Goal: Transaction & Acquisition: Purchase product/service

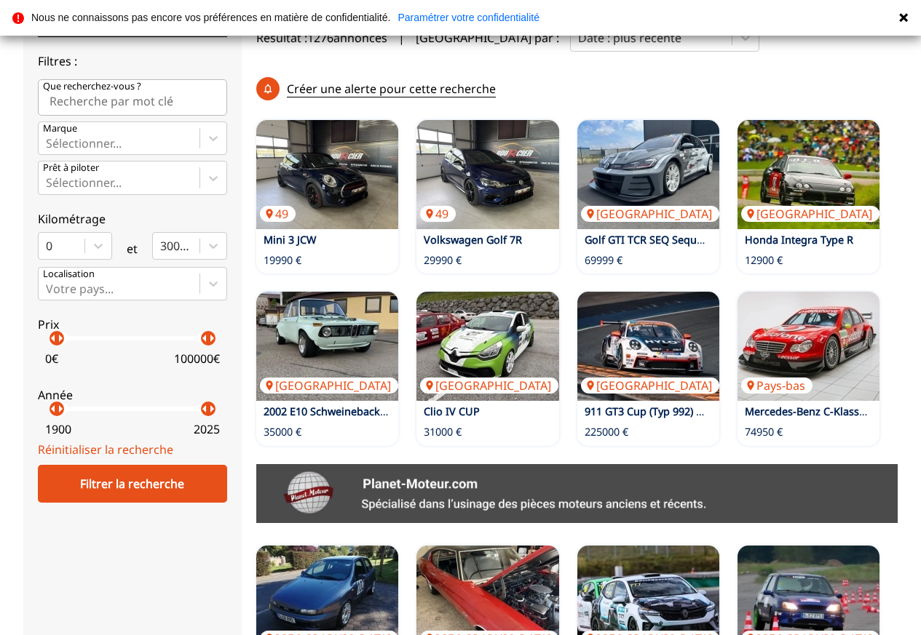
scroll to position [364, 0]
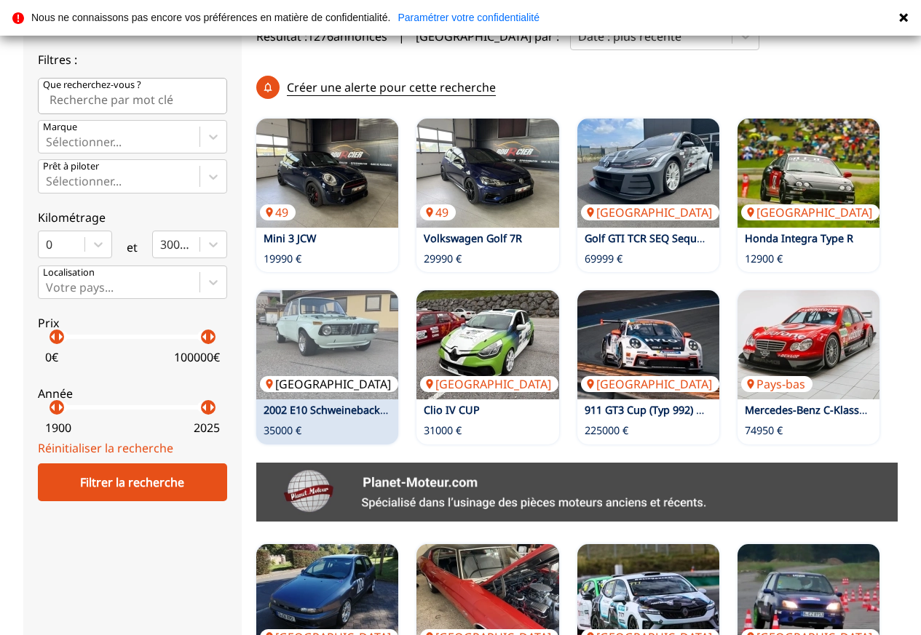
click at [326, 290] on img at bounding box center [327, 344] width 142 height 109
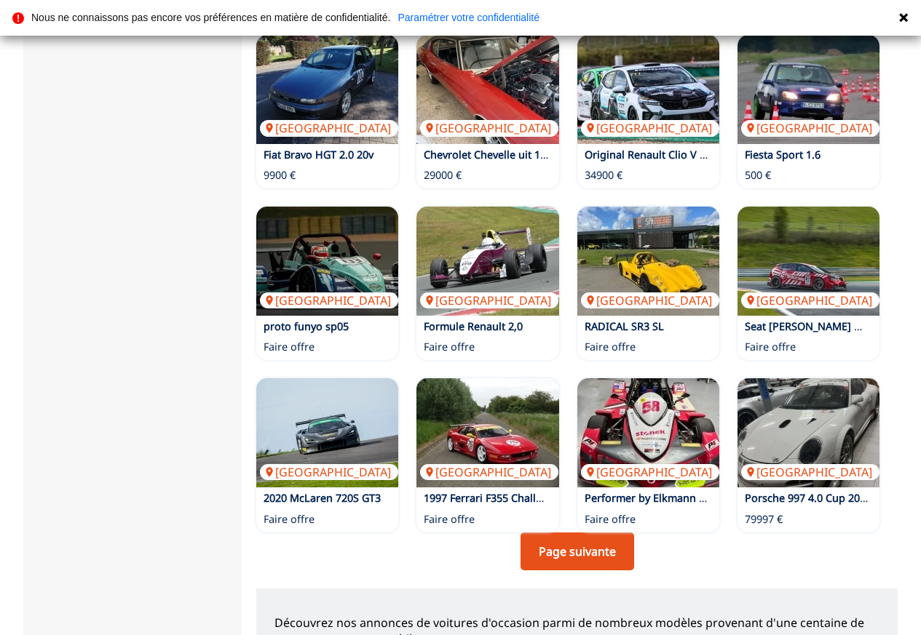
scroll to position [946, 0]
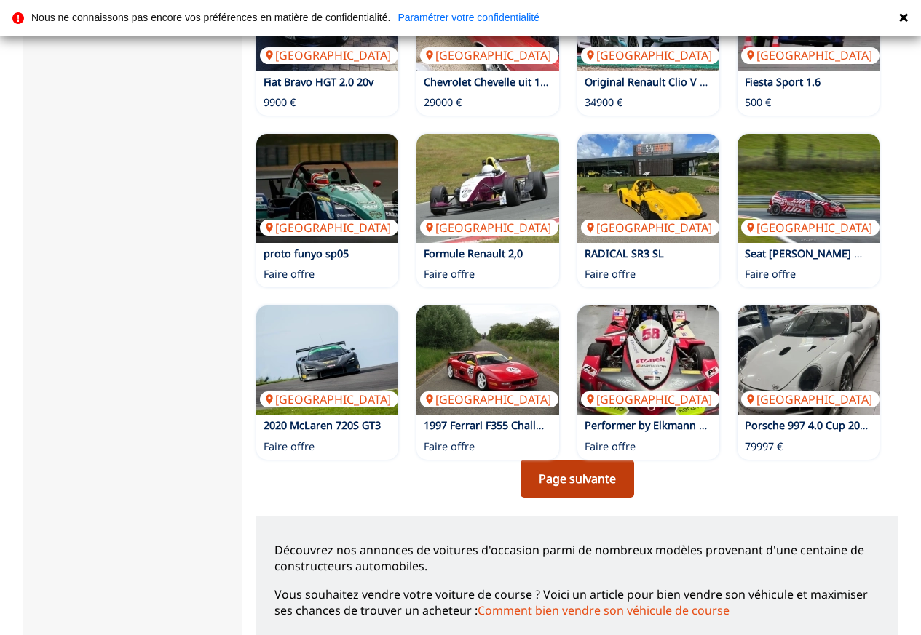
click at [562, 460] on link "Page suivante" at bounding box center [577, 479] width 114 height 38
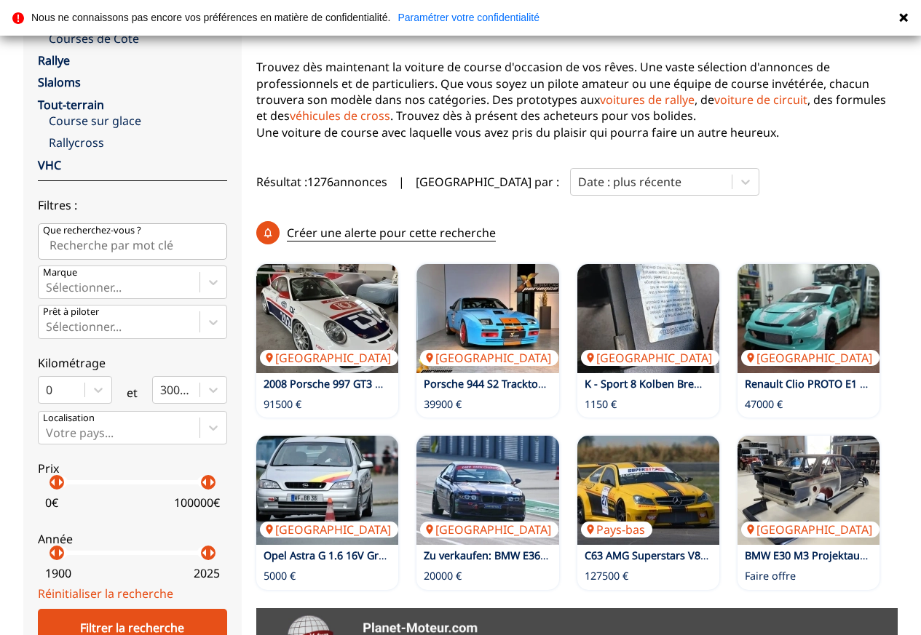
scroll to position [291, 0]
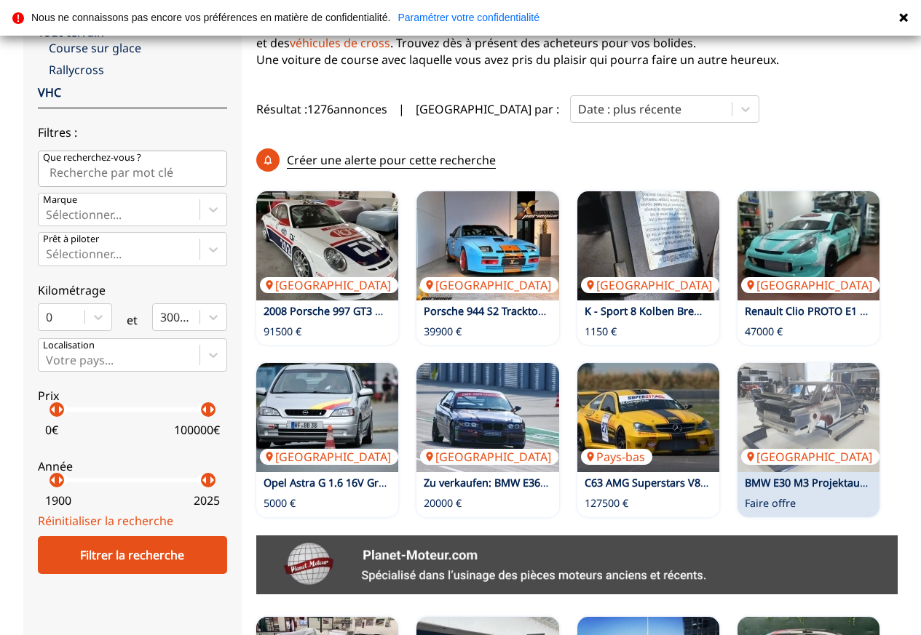
click at [785, 476] on link "BMW E30 M3 Projektaufgabe" at bounding box center [816, 483] width 143 height 14
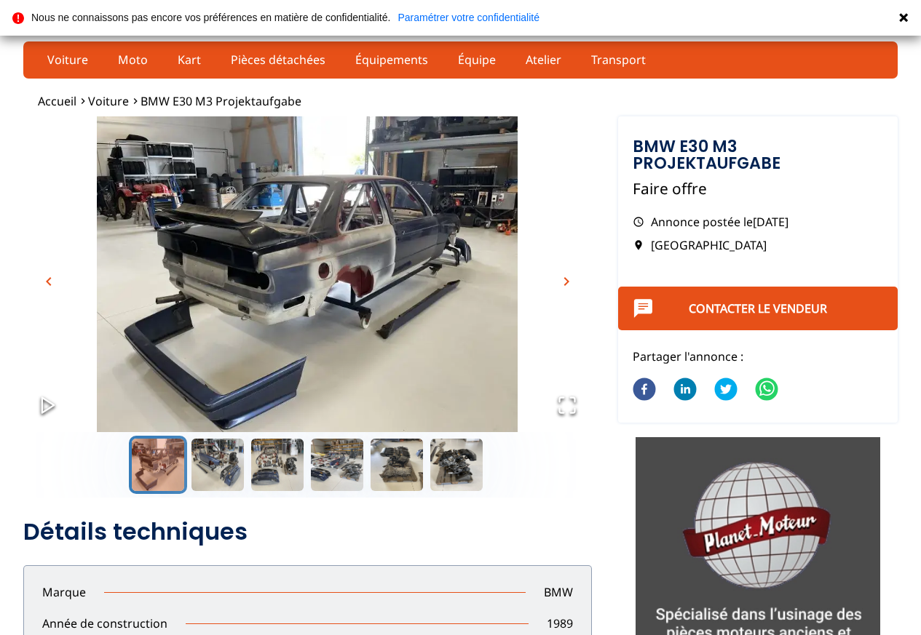
click at [566, 284] on span "chevron_right" at bounding box center [566, 281] width 17 height 17
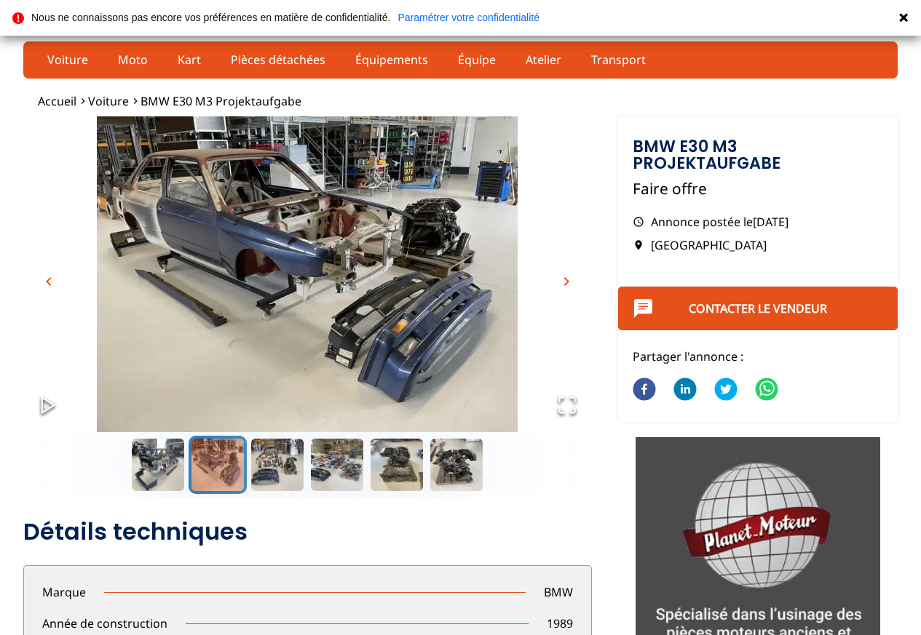
click at [566, 285] on span "chevron_right" at bounding box center [566, 281] width 17 height 17
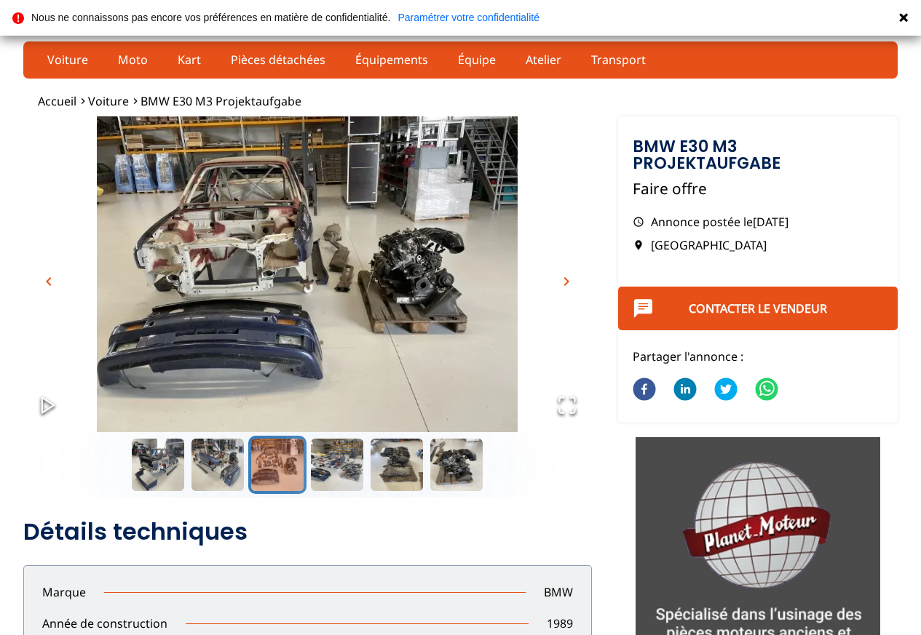
click at [566, 285] on span "chevron_right" at bounding box center [566, 281] width 17 height 17
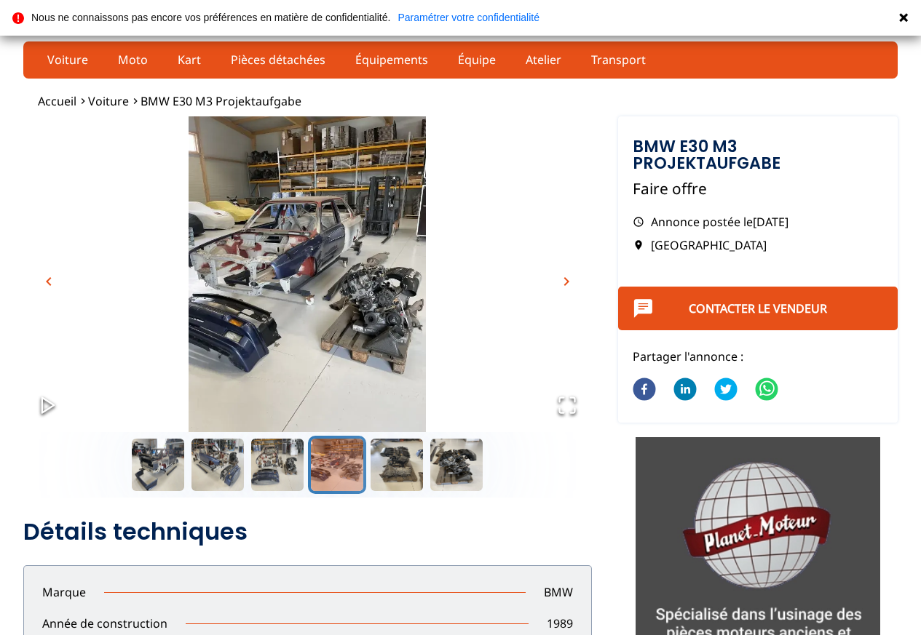
click at [566, 285] on span "chevron_right" at bounding box center [566, 281] width 17 height 17
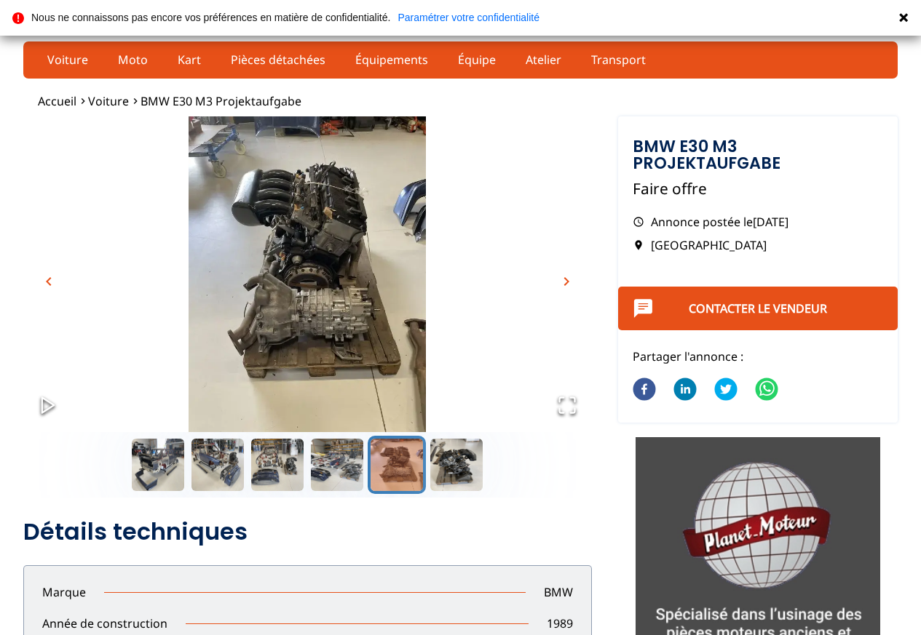
click at [566, 285] on span "chevron_right" at bounding box center [566, 281] width 17 height 17
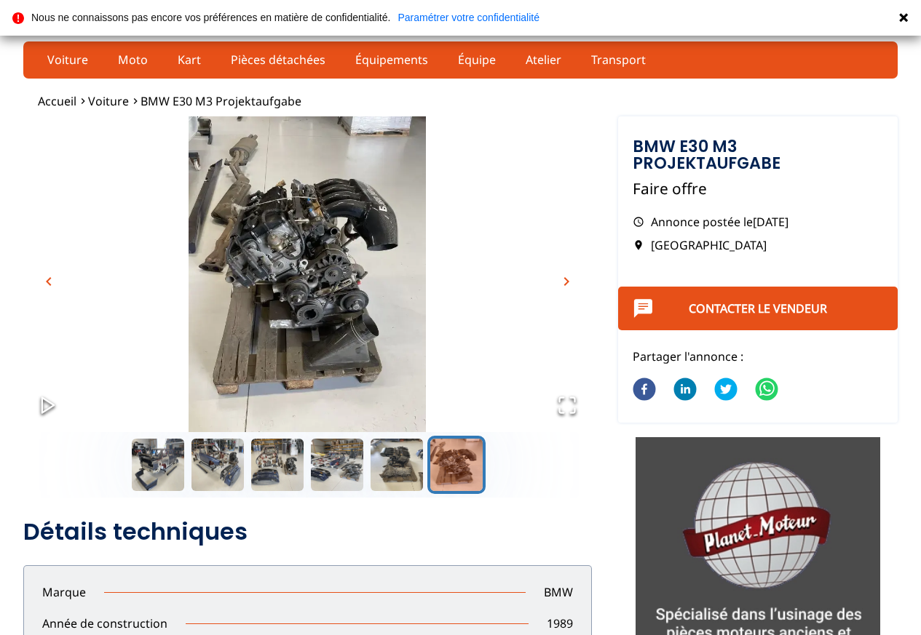
click at [566, 286] on span "chevron_right" at bounding box center [566, 281] width 17 height 17
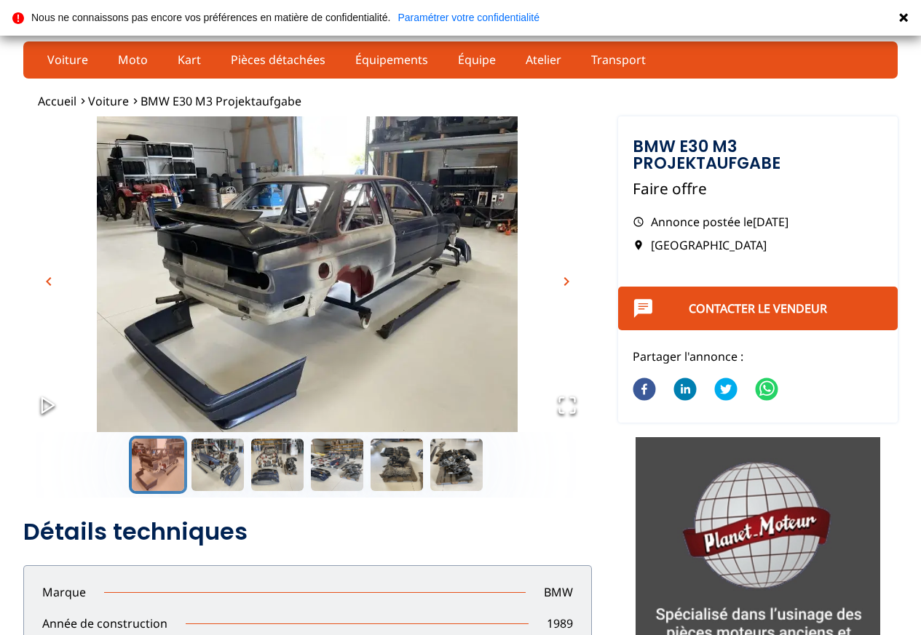
click at [566, 286] on span "chevron_right" at bounding box center [566, 281] width 17 height 17
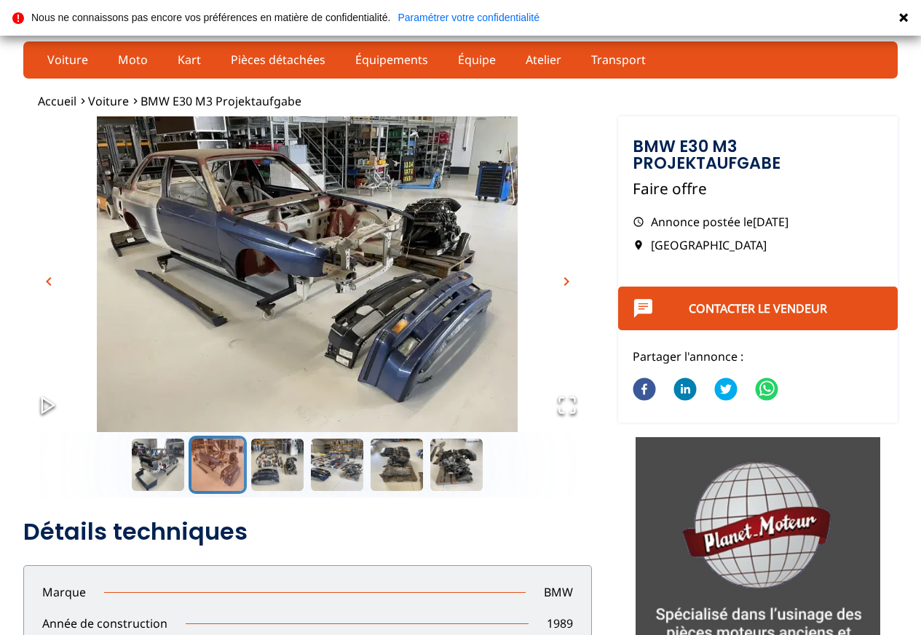
click at [566, 286] on span "chevron_right" at bounding box center [566, 281] width 17 height 17
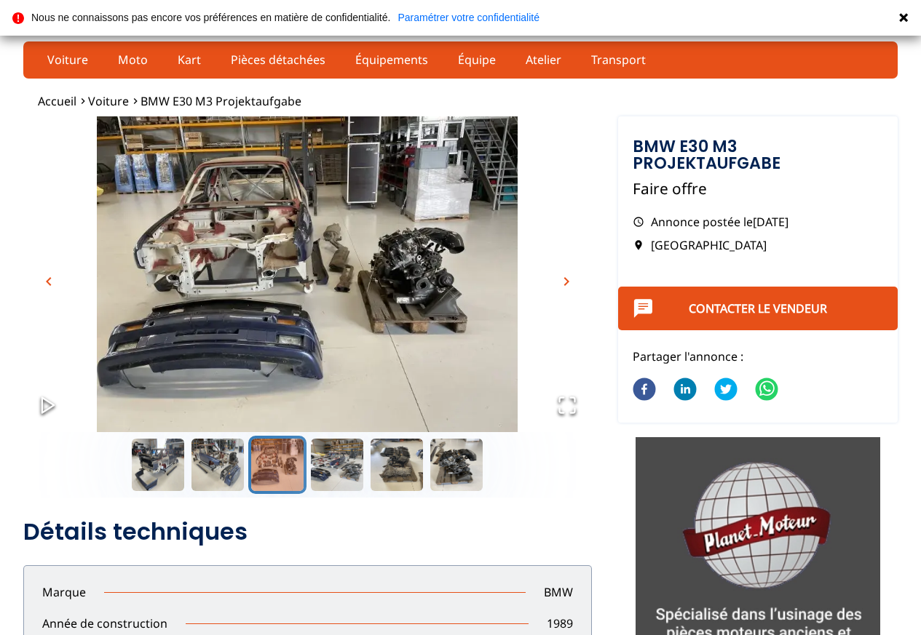
click at [566, 286] on span "chevron_right" at bounding box center [566, 281] width 17 height 17
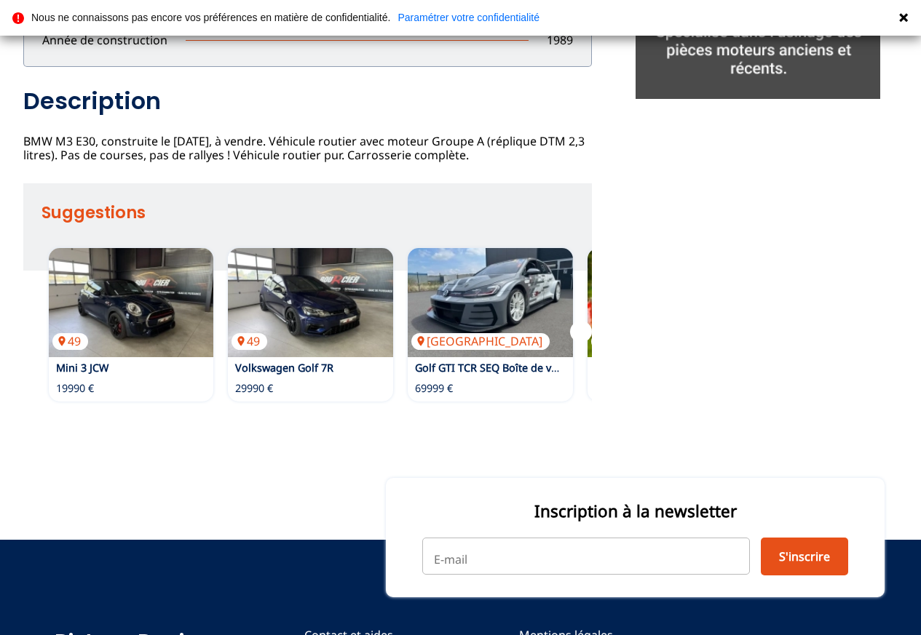
scroll to position [357, 0]
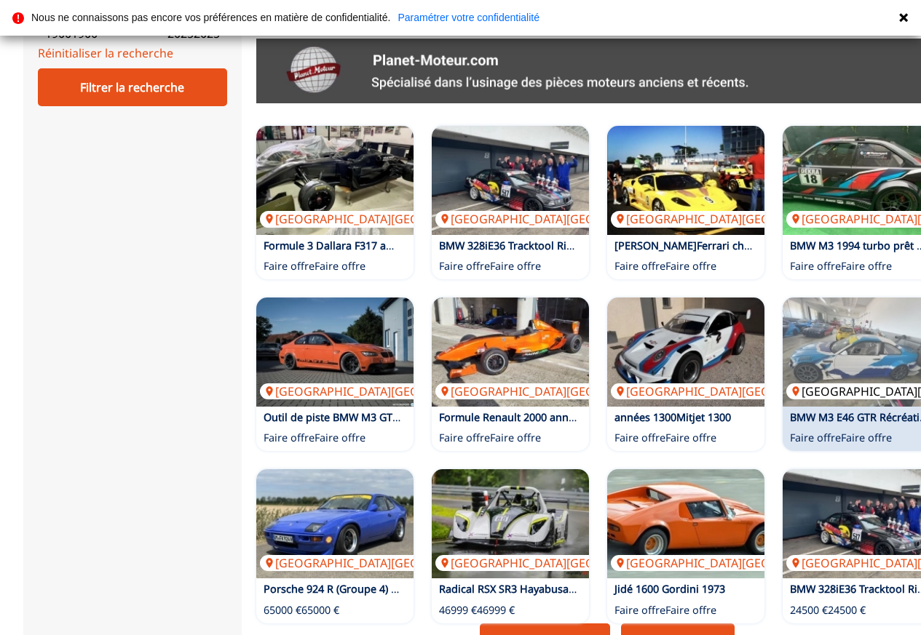
scroll to position [874, 0]
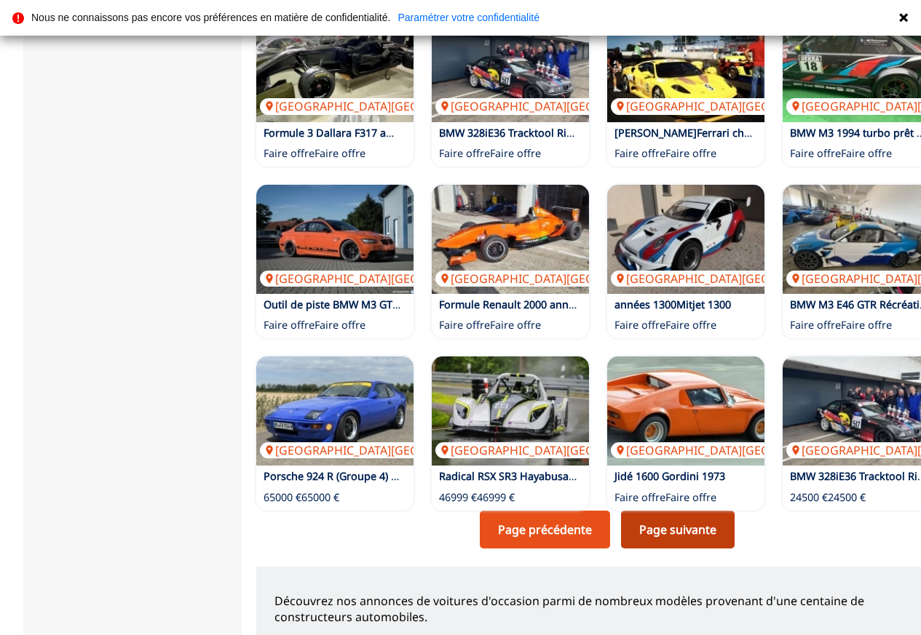
click at [704, 511] on link "Page suivante" at bounding box center [678, 530] width 114 height 38
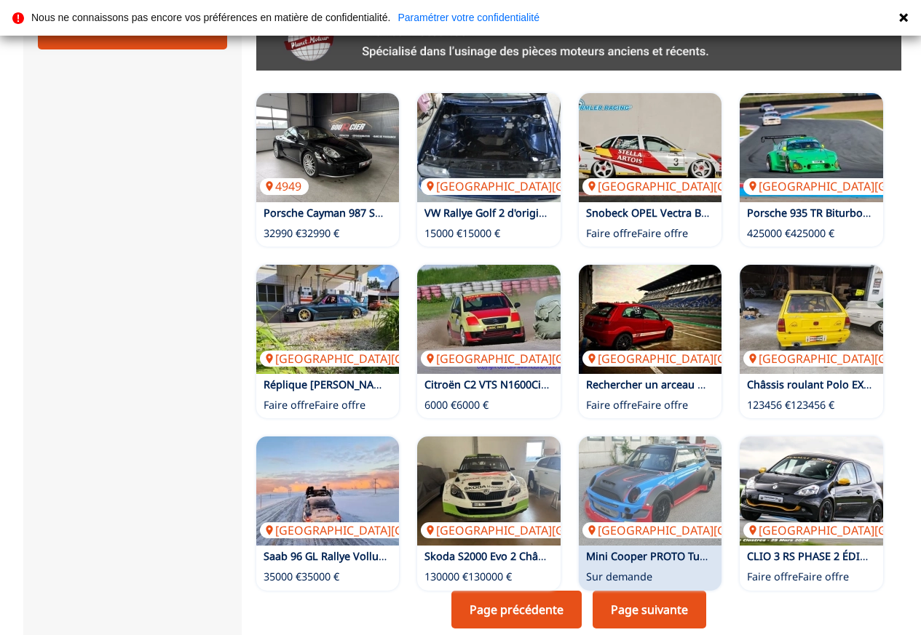
scroll to position [946, 0]
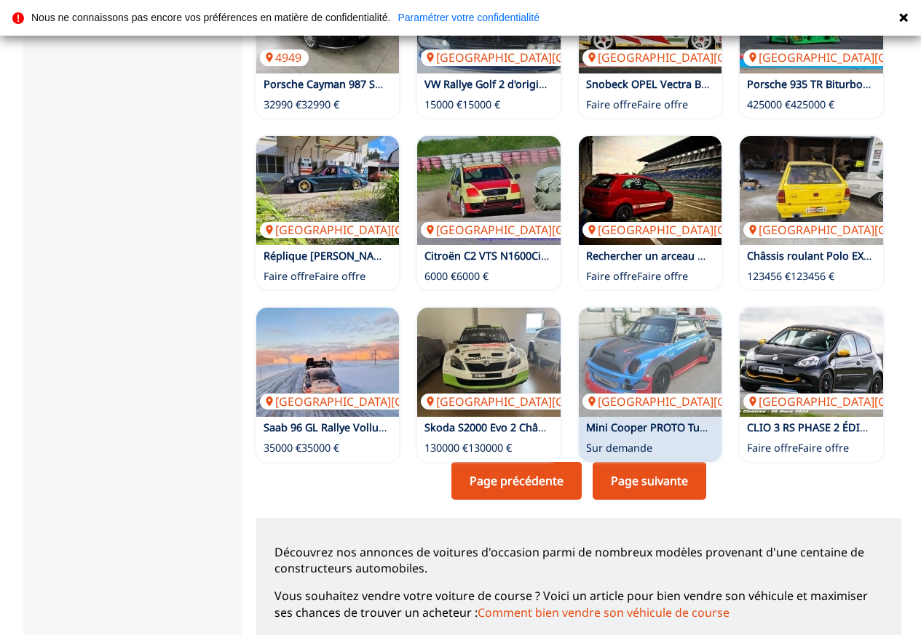
click at [662, 462] on link "Page suivante" at bounding box center [650, 481] width 114 height 38
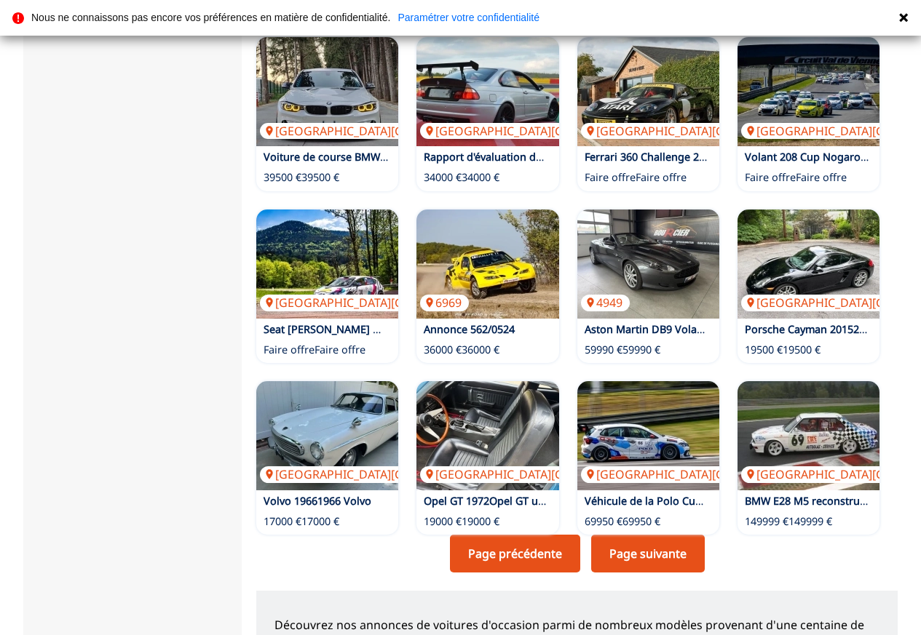
scroll to position [874, 0]
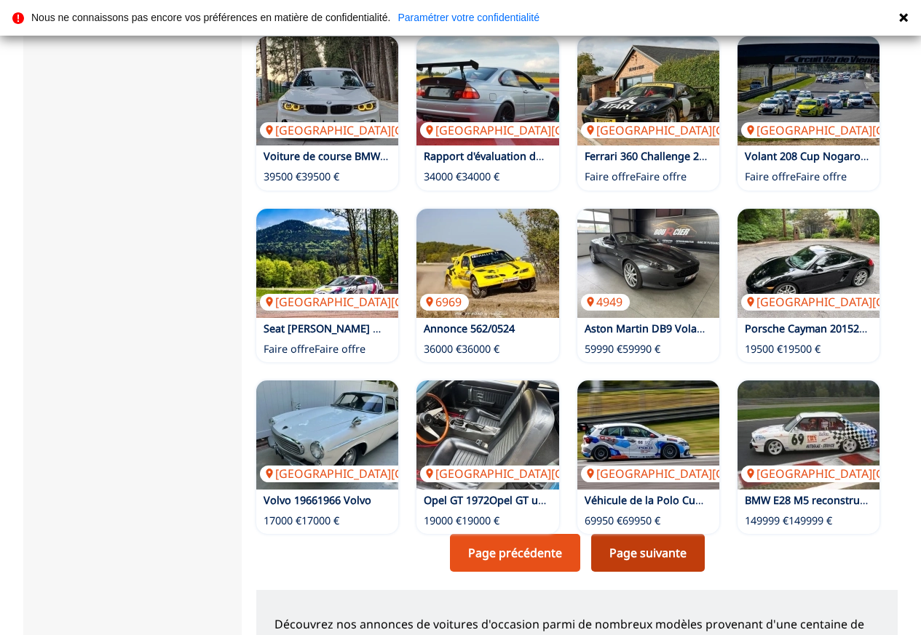
click at [648, 534] on link "Page suivante" at bounding box center [648, 553] width 114 height 38
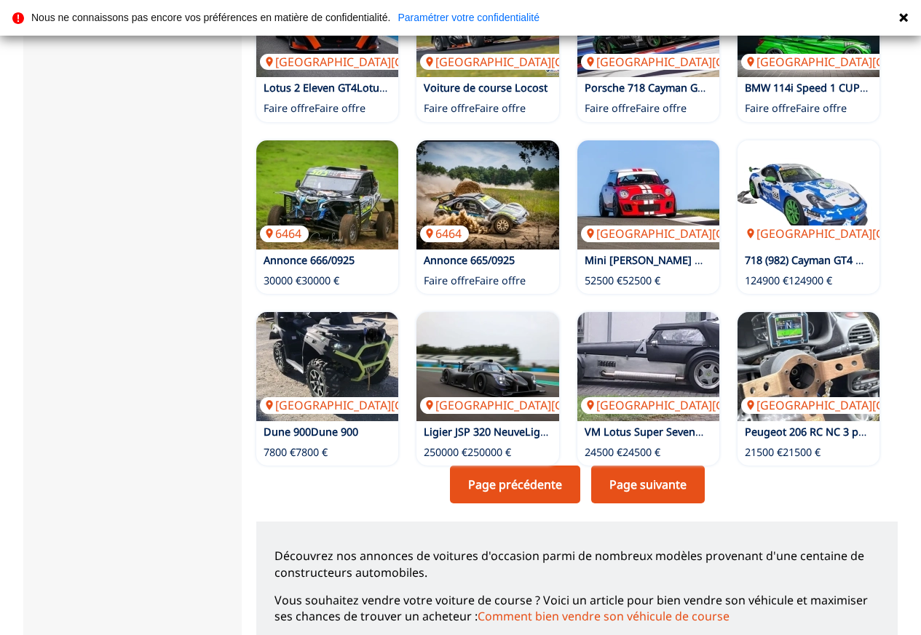
scroll to position [1019, 0]
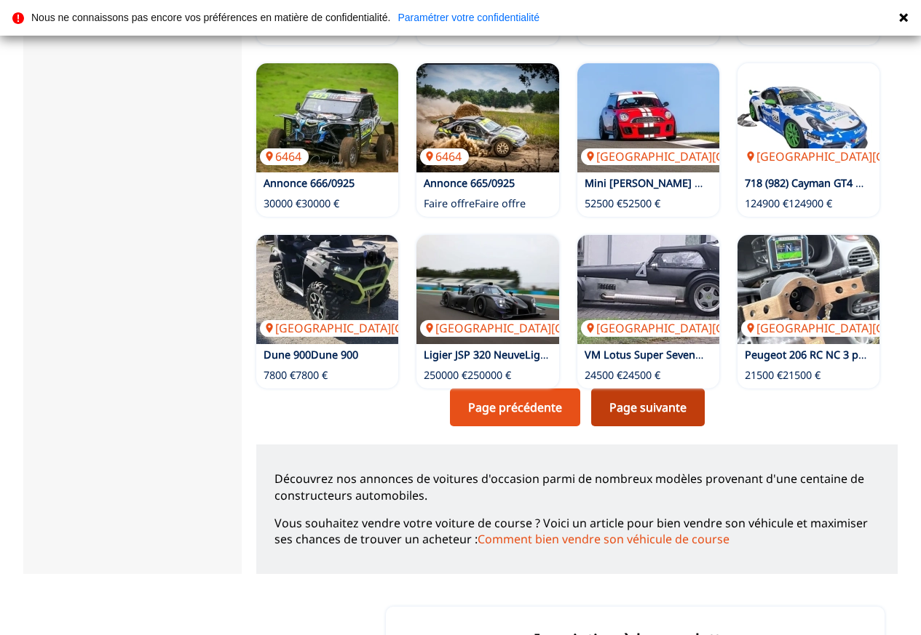
click at [667, 389] on link "Page suivante" at bounding box center [648, 408] width 114 height 38
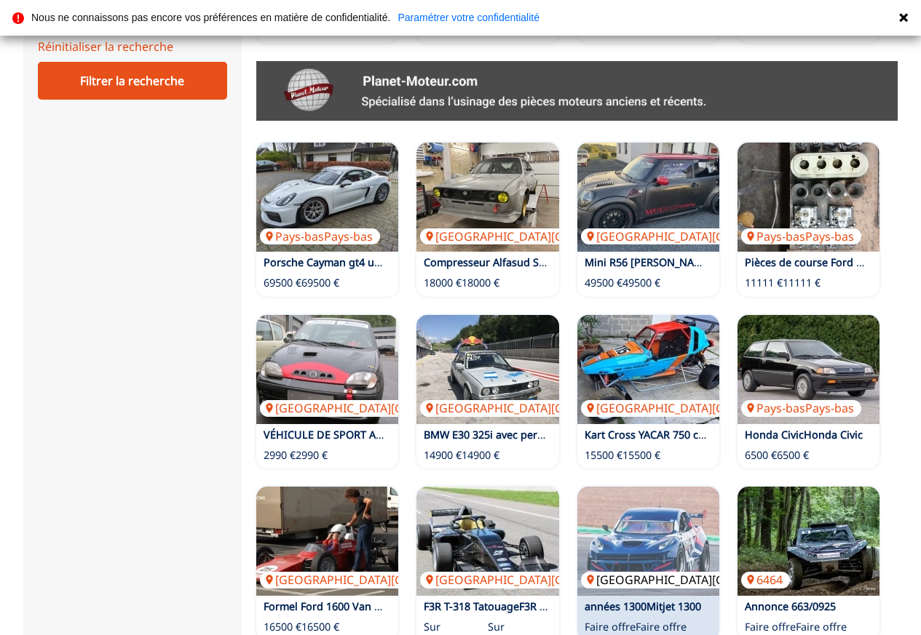
scroll to position [874, 0]
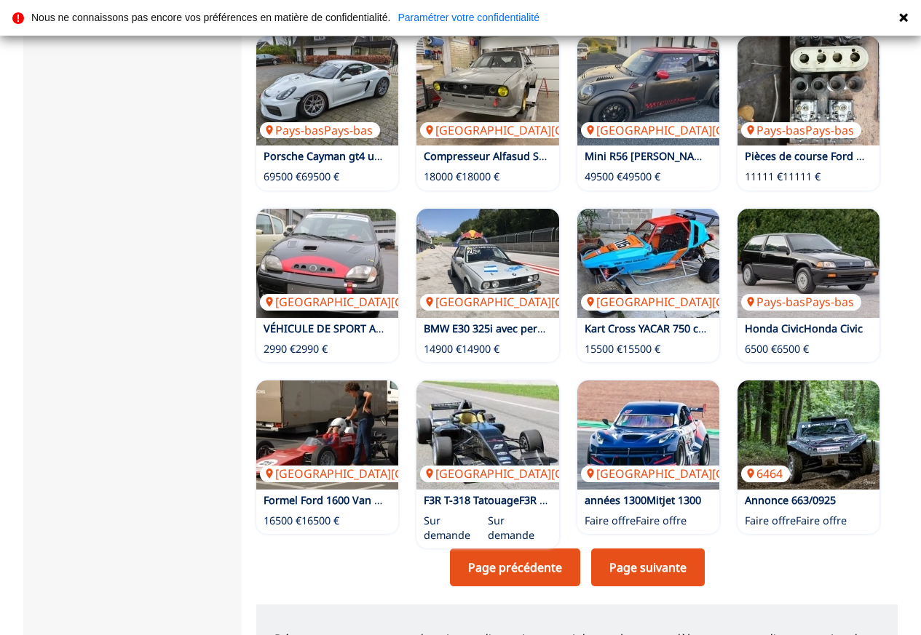
click at [674, 549] on link "Page suivante" at bounding box center [648, 568] width 114 height 38
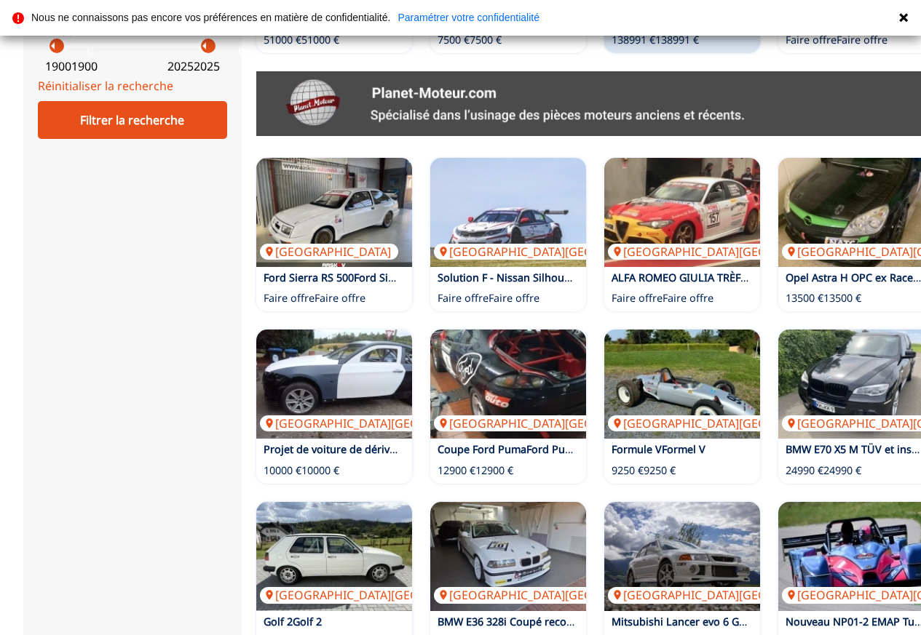
scroll to position [946, 0]
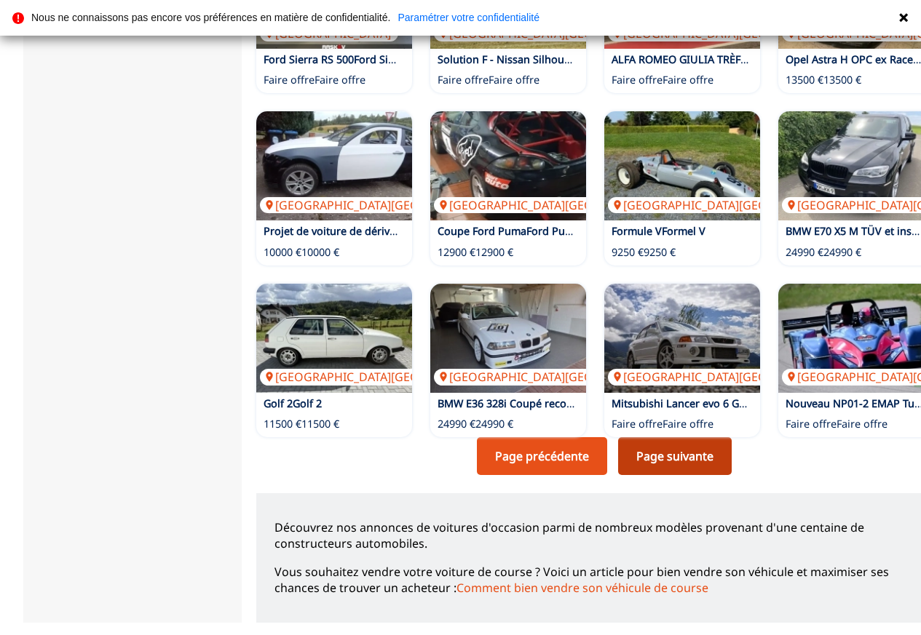
click at [665, 462] on link "Page suivante" at bounding box center [675, 456] width 114 height 38
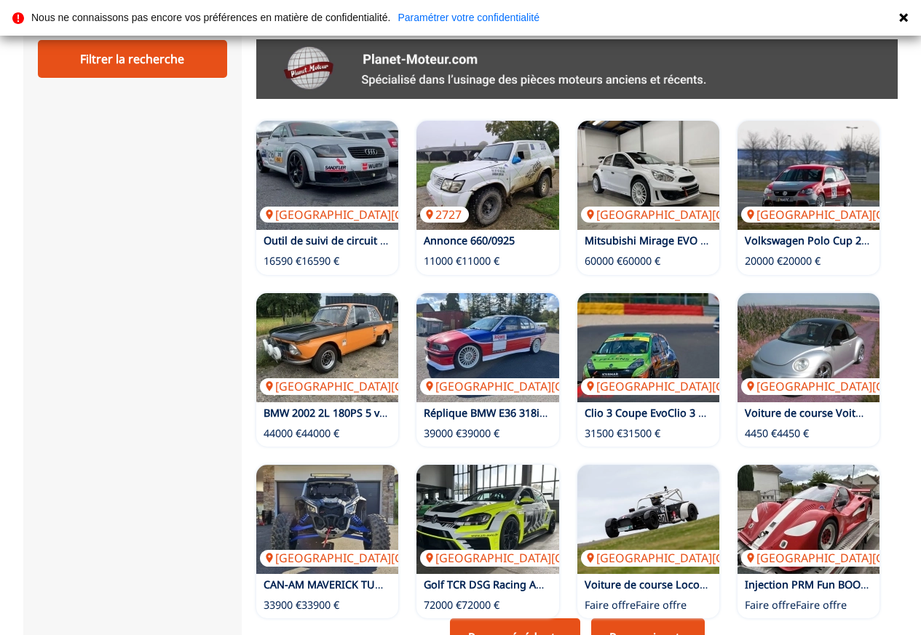
scroll to position [874, 0]
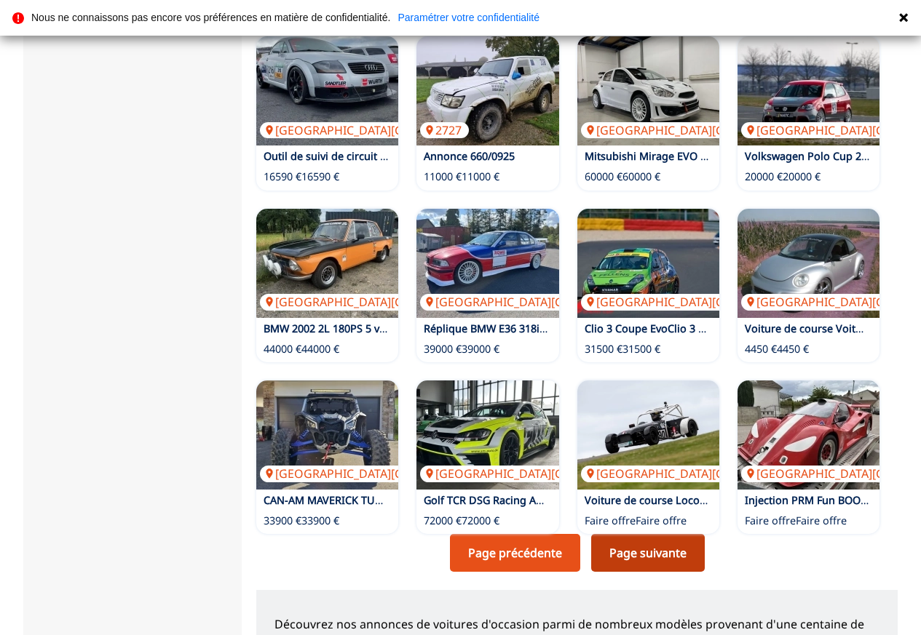
click at [669, 534] on link "Page suivante" at bounding box center [648, 553] width 114 height 38
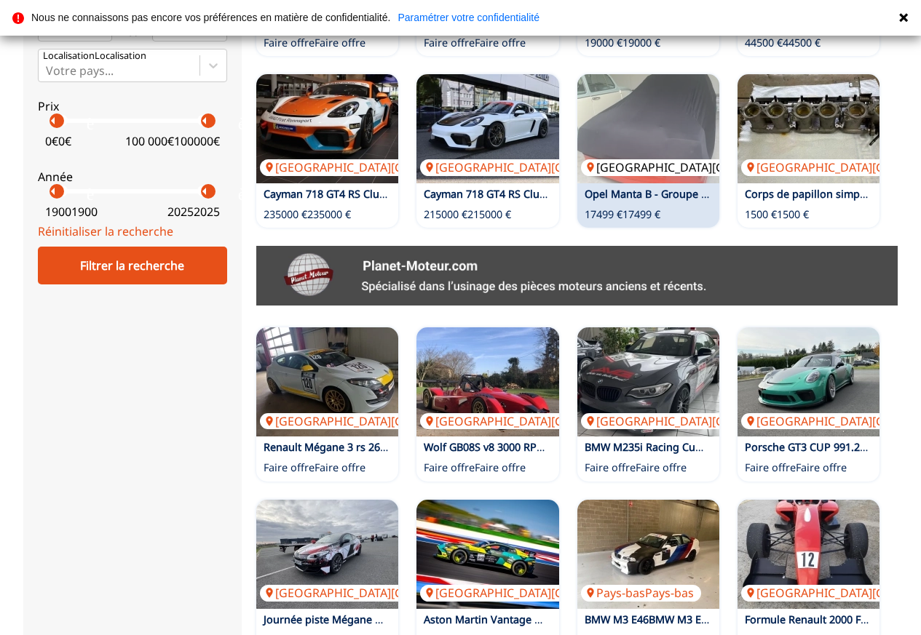
scroll to position [946, 0]
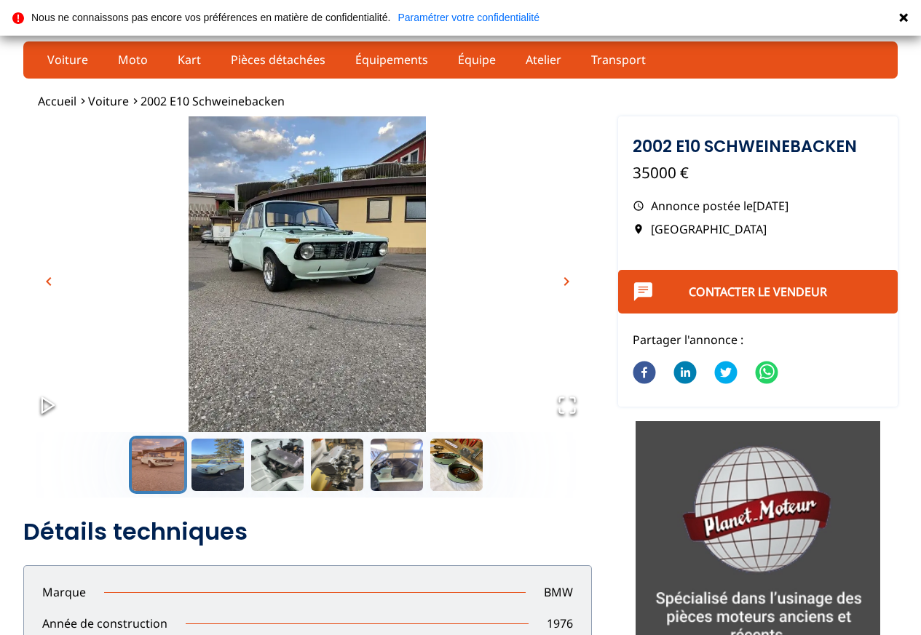
click at [167, 462] on button "Go to Slide 1" at bounding box center [158, 465] width 58 height 58
click at [566, 282] on span "chevron_right" at bounding box center [566, 281] width 17 height 17
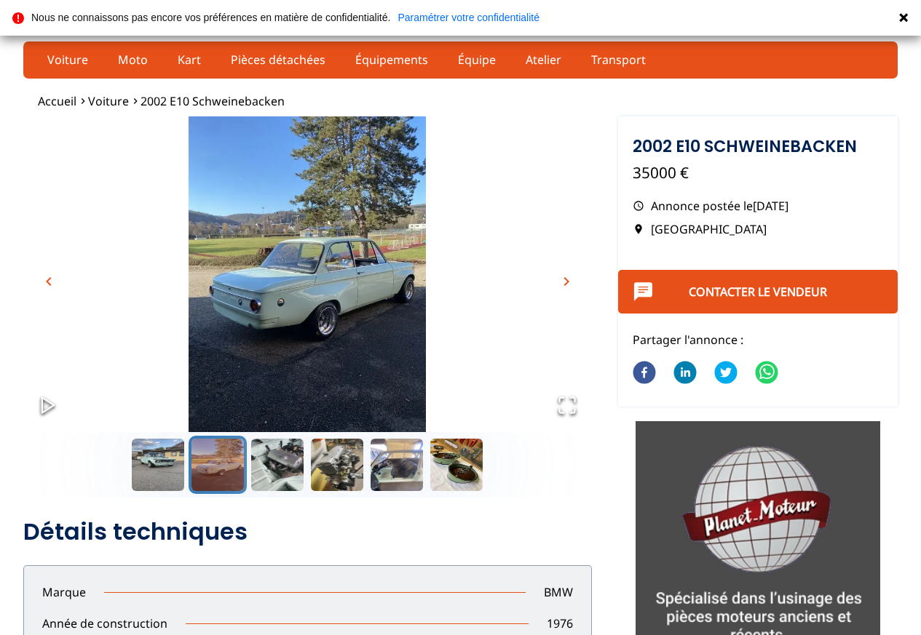
click at [566, 282] on span "chevron_right" at bounding box center [566, 281] width 17 height 17
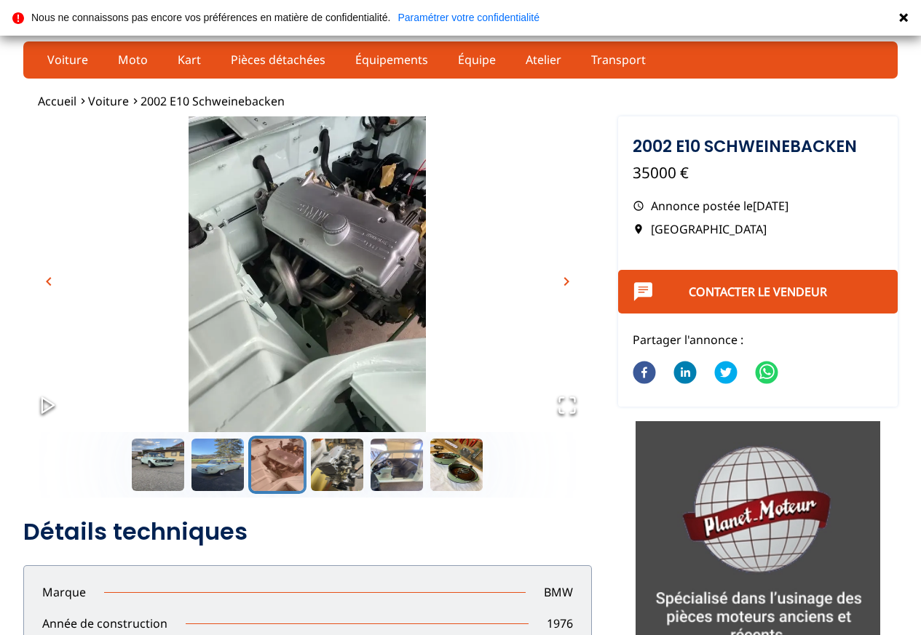
click at [566, 282] on span "chevron_right" at bounding box center [566, 281] width 17 height 17
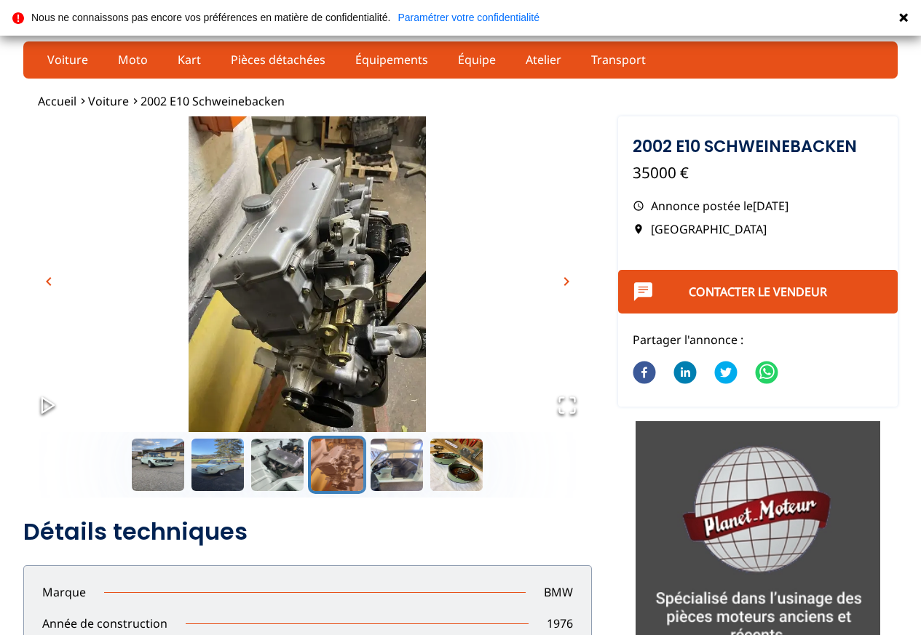
click at [566, 282] on span "chevron_right" at bounding box center [566, 281] width 17 height 17
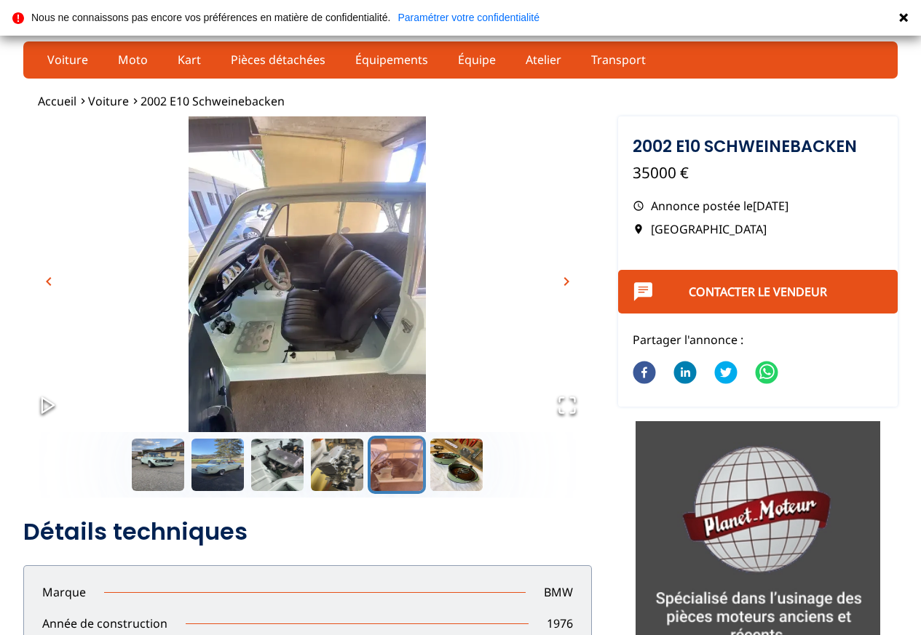
click at [566, 282] on span "chevron_right" at bounding box center [566, 281] width 17 height 17
